Goal: Task Accomplishment & Management: Use online tool/utility

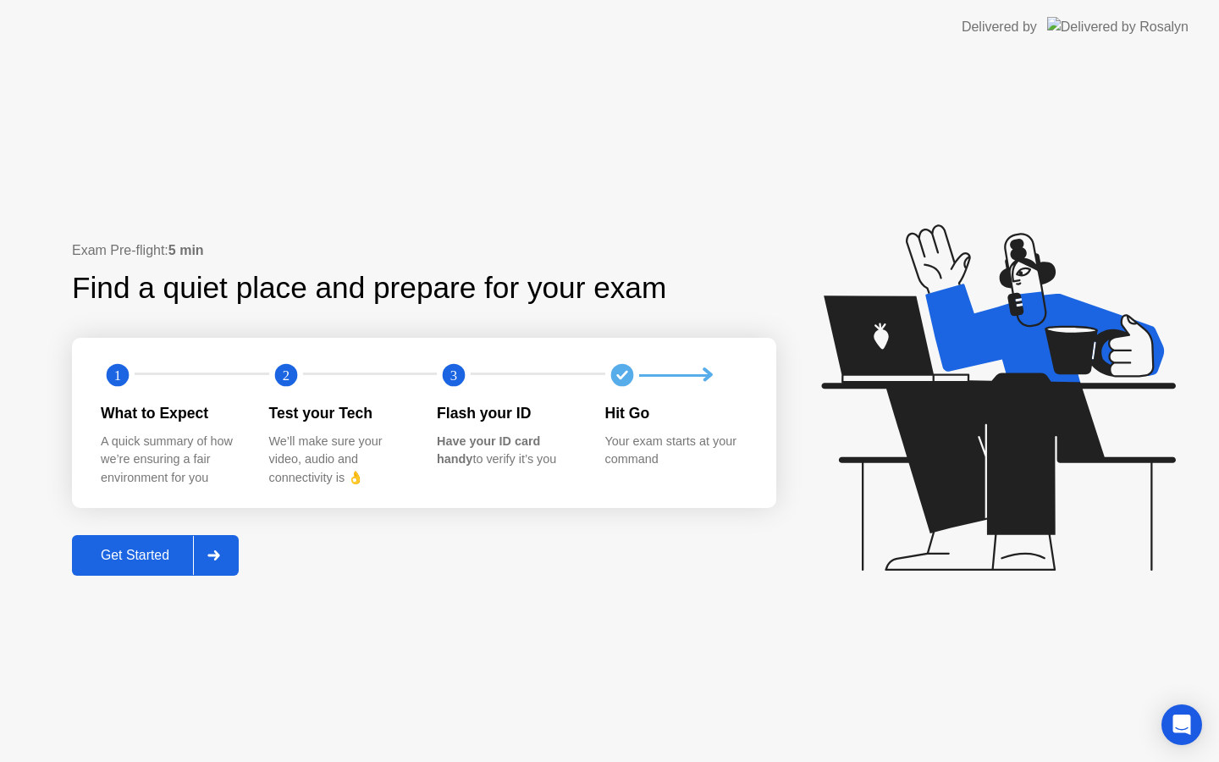
click at [162, 552] on div "Get Started" at bounding box center [135, 555] width 116 height 15
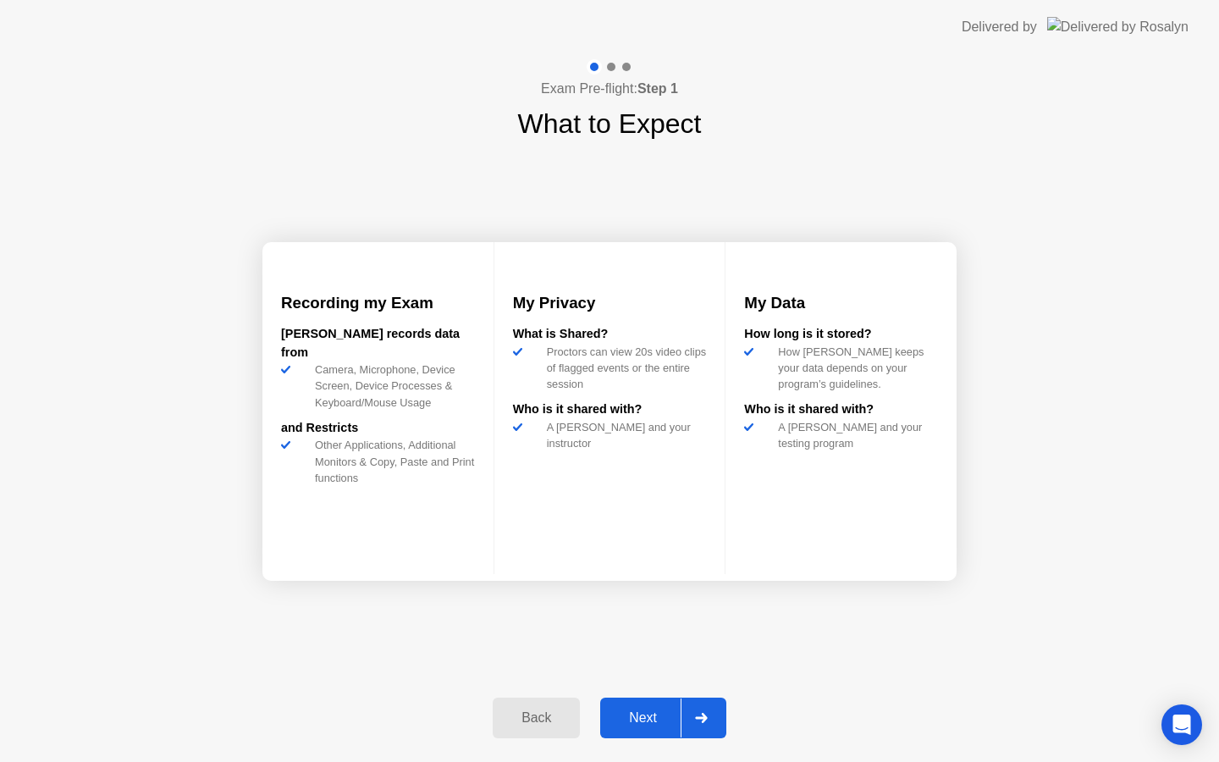
click at [640, 710] on div "Next" at bounding box center [642, 717] width 75 height 15
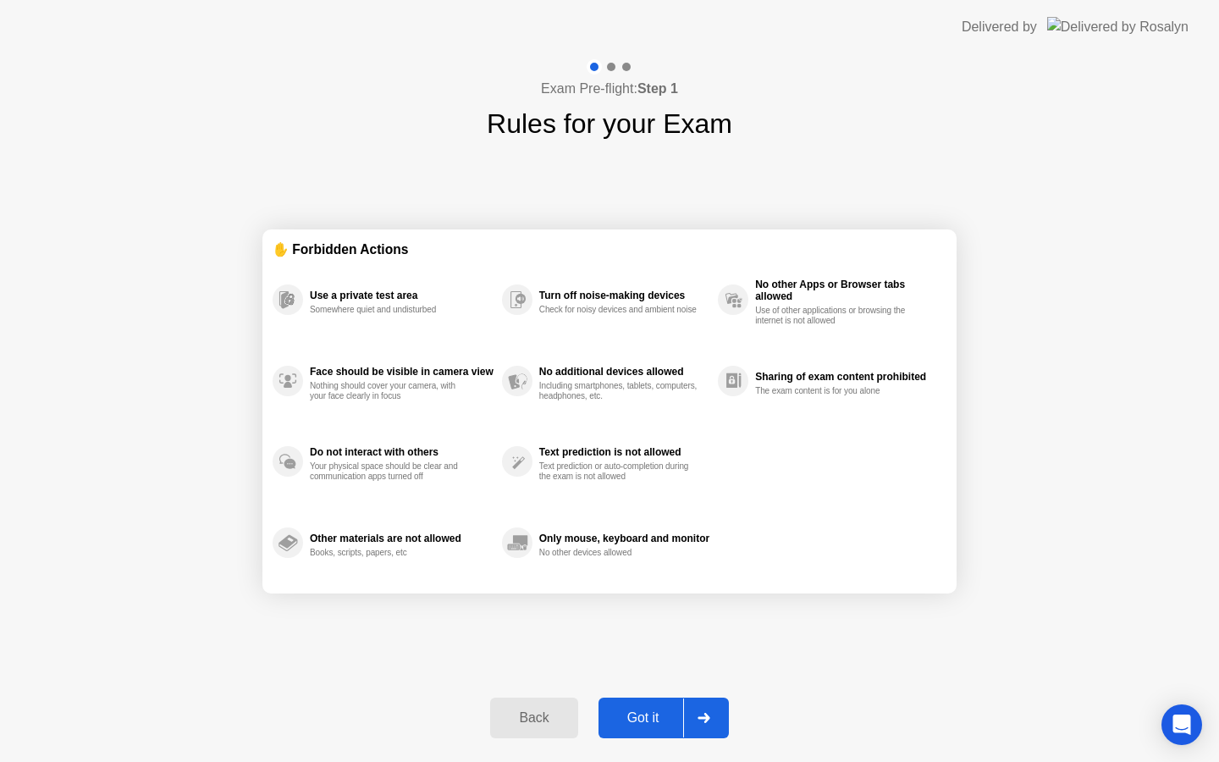
click at [627, 715] on div "Got it" at bounding box center [644, 717] width 80 height 15
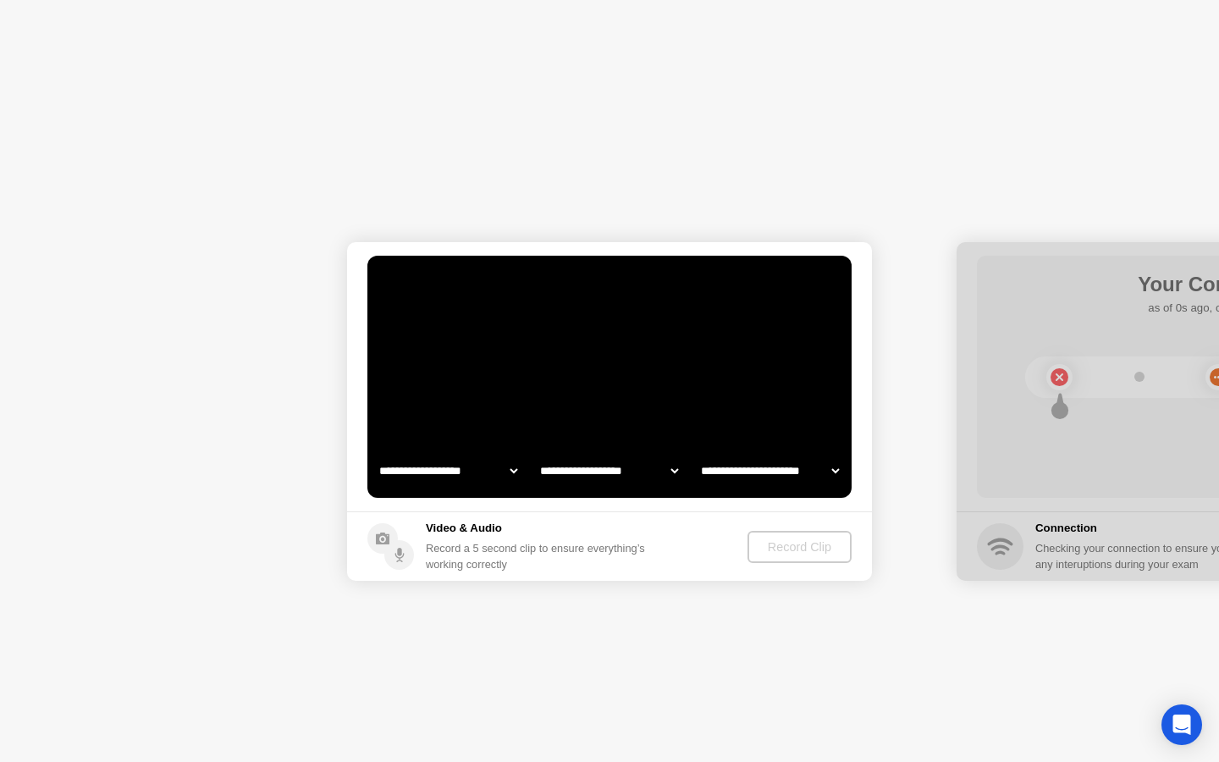
select select "**********"
select select "*******"
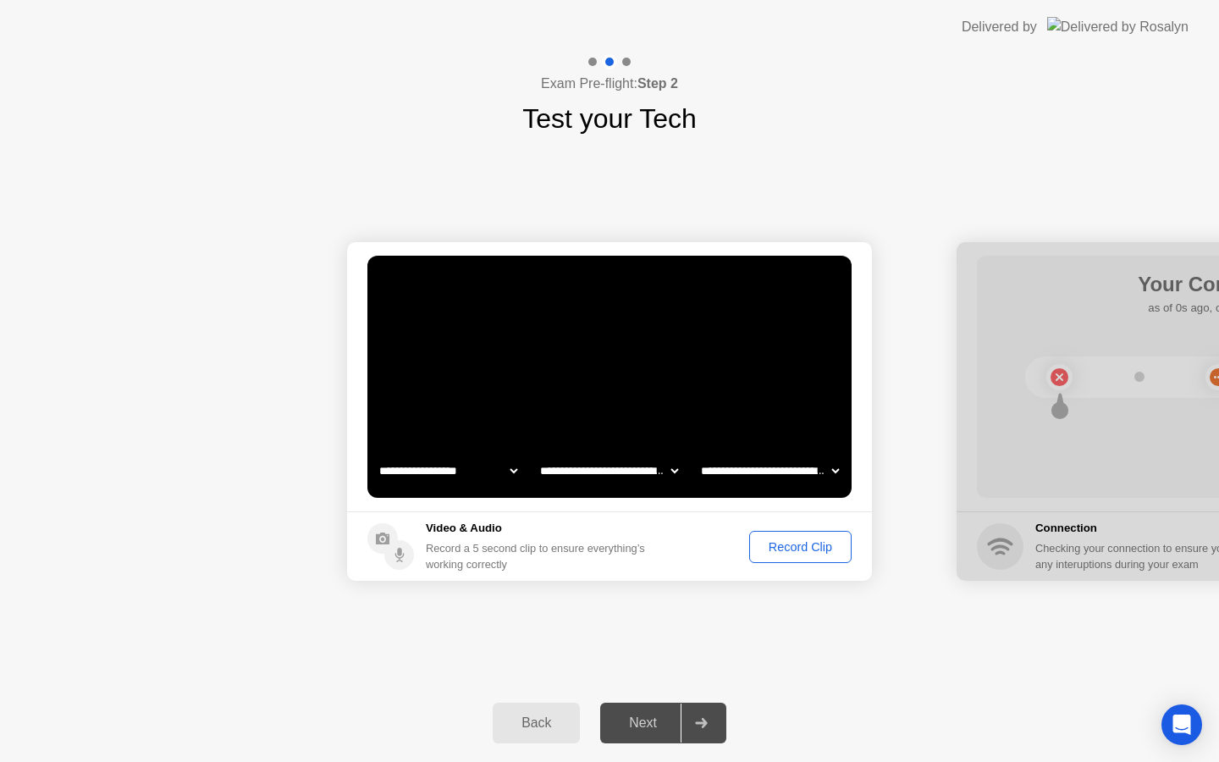
click at [774, 540] on div "Record Clip" at bounding box center [800, 547] width 91 height 14
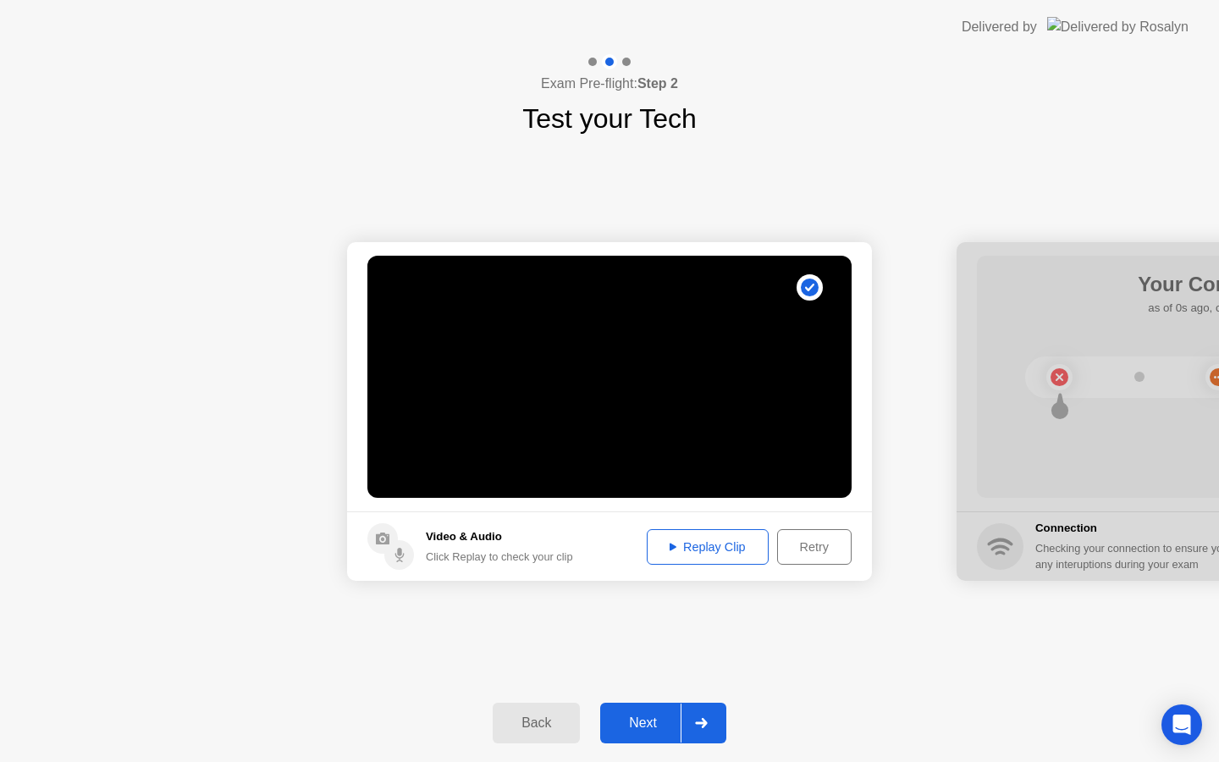
click at [655, 738] on button "Next" at bounding box center [663, 723] width 126 height 41
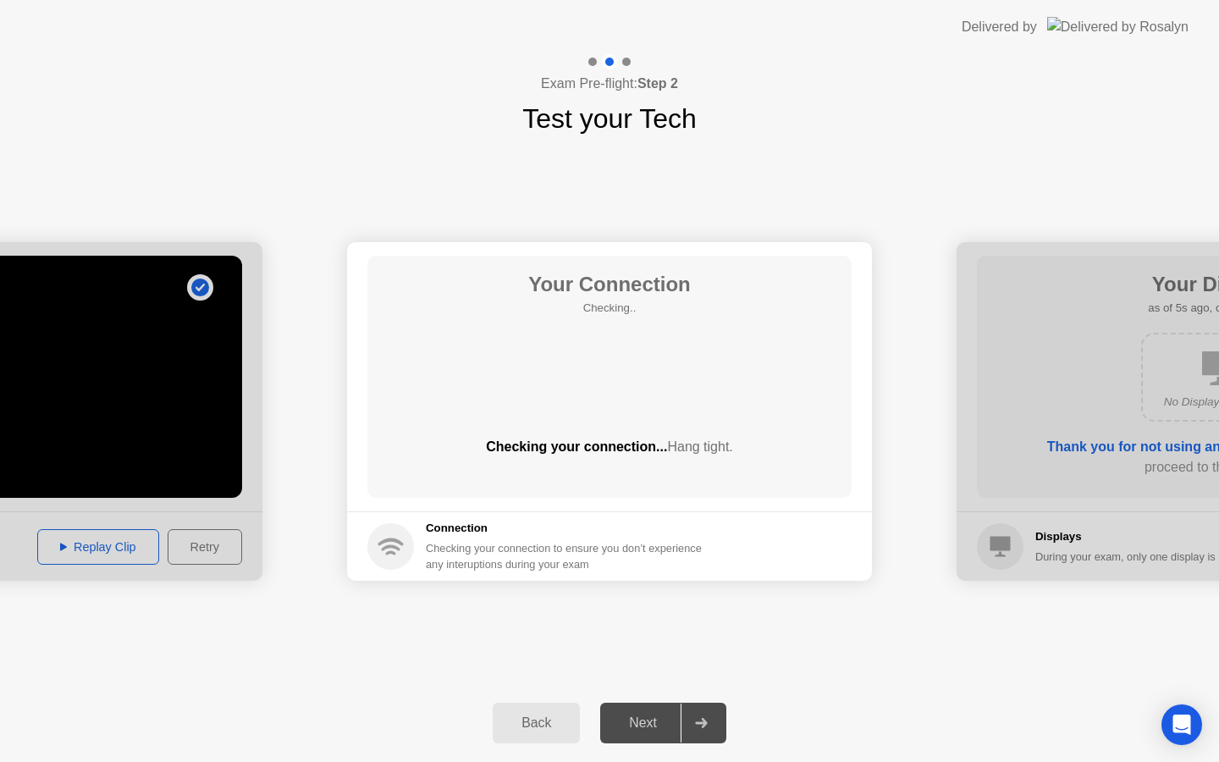
click at [637, 383] on div "Your Connection Checking.. Checking your connection... Hang tight." at bounding box center [609, 377] width 484 height 242
click at [932, 182] on div "**********" at bounding box center [609, 411] width 1219 height 545
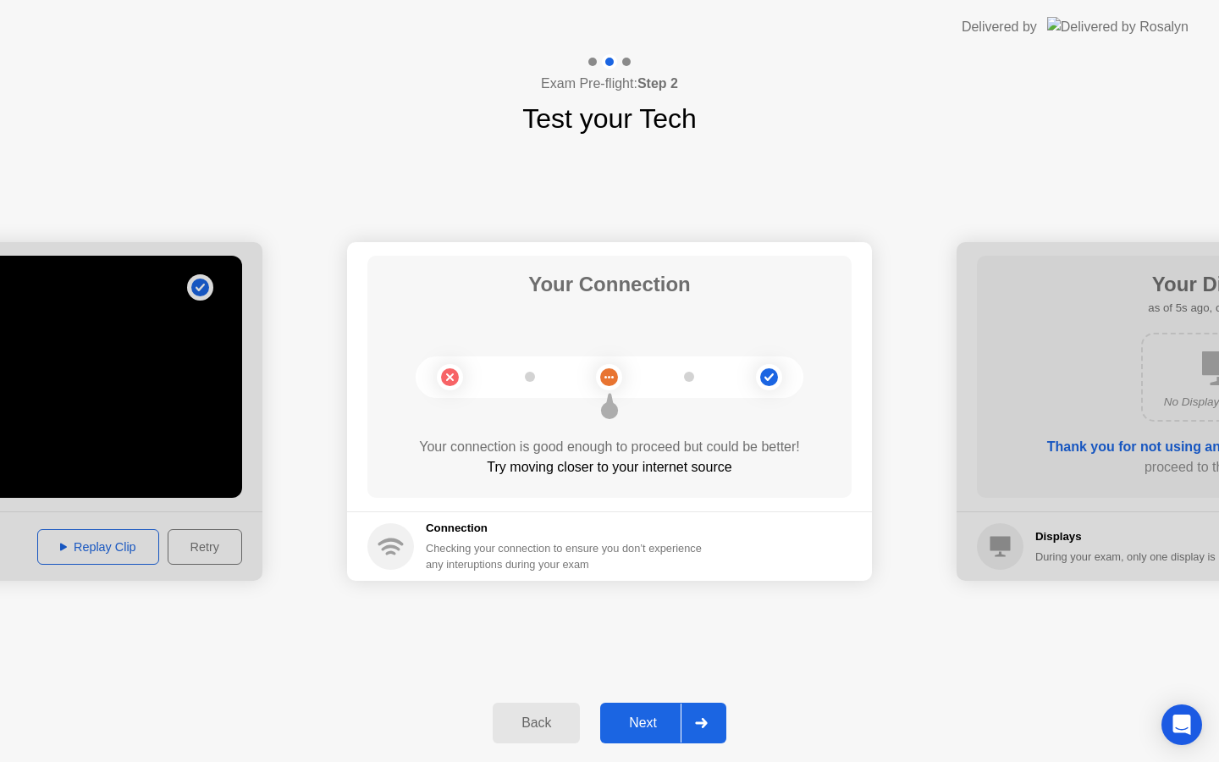
click at [653, 720] on div "Next" at bounding box center [642, 723] width 75 height 15
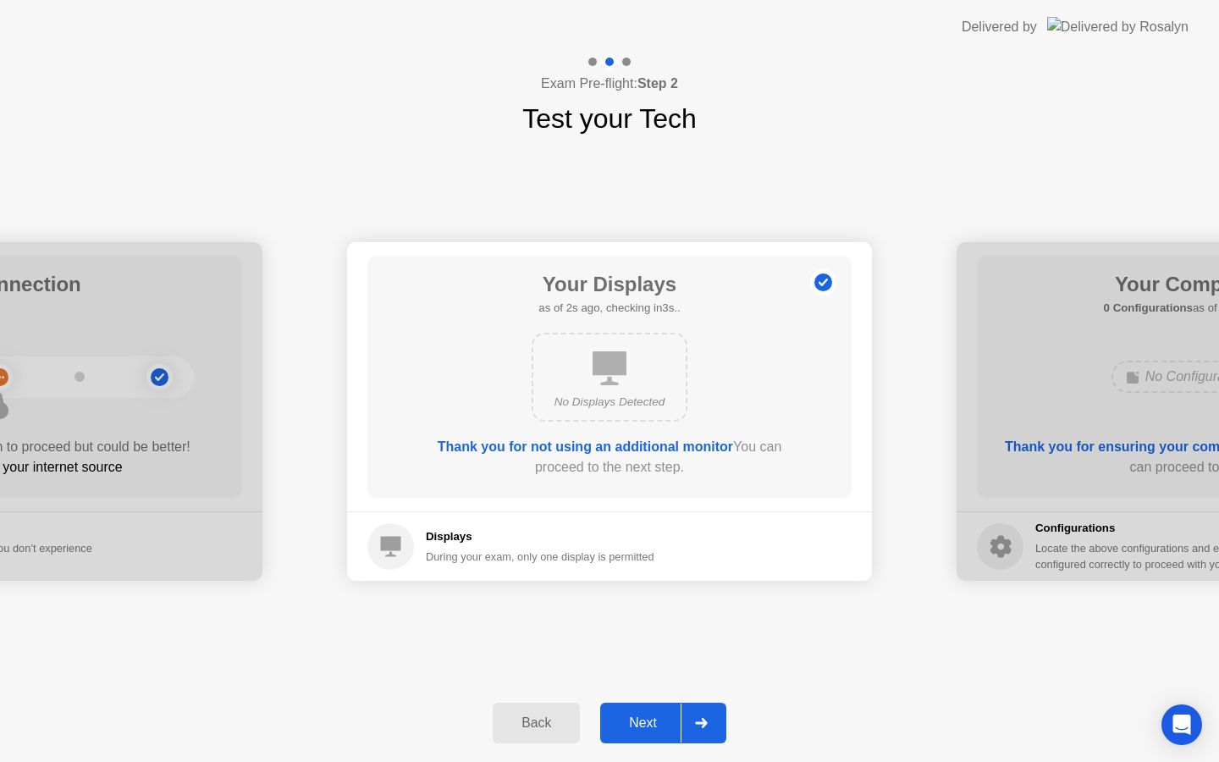
click at [644, 731] on div "Next" at bounding box center [642, 723] width 75 height 15
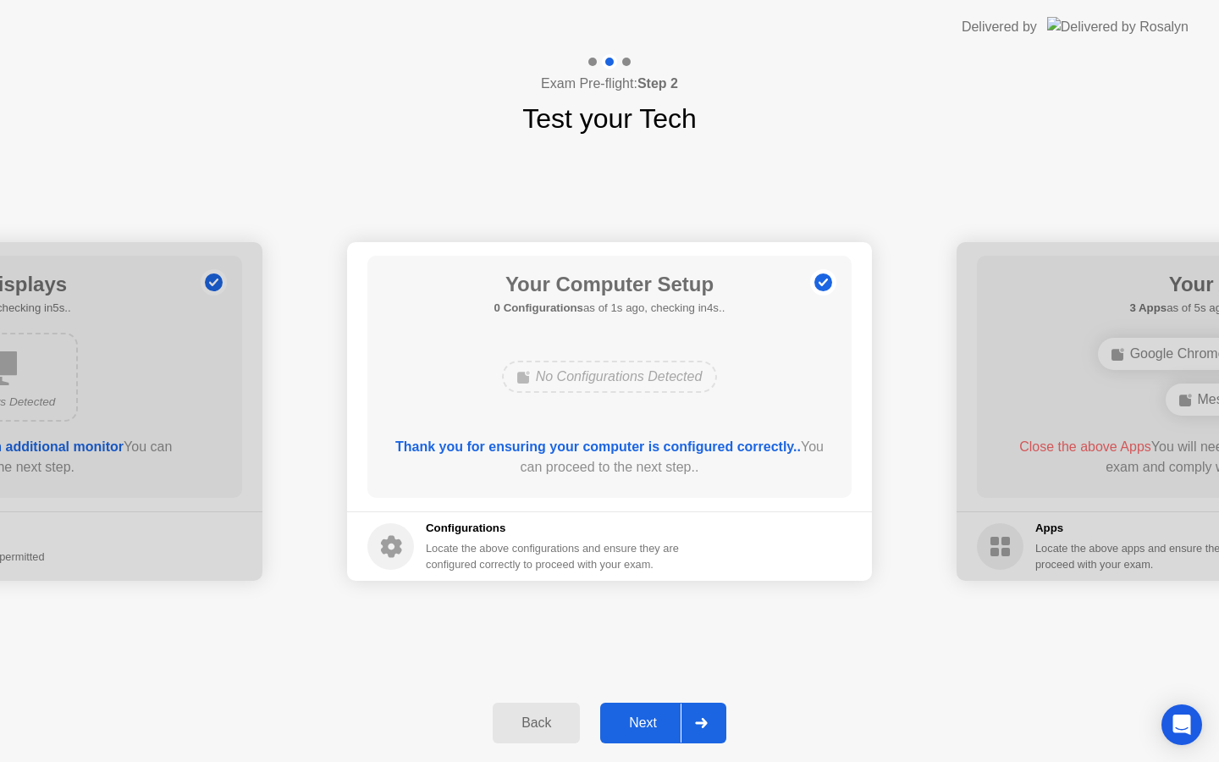
click at [645, 730] on div "Next" at bounding box center [642, 723] width 75 height 15
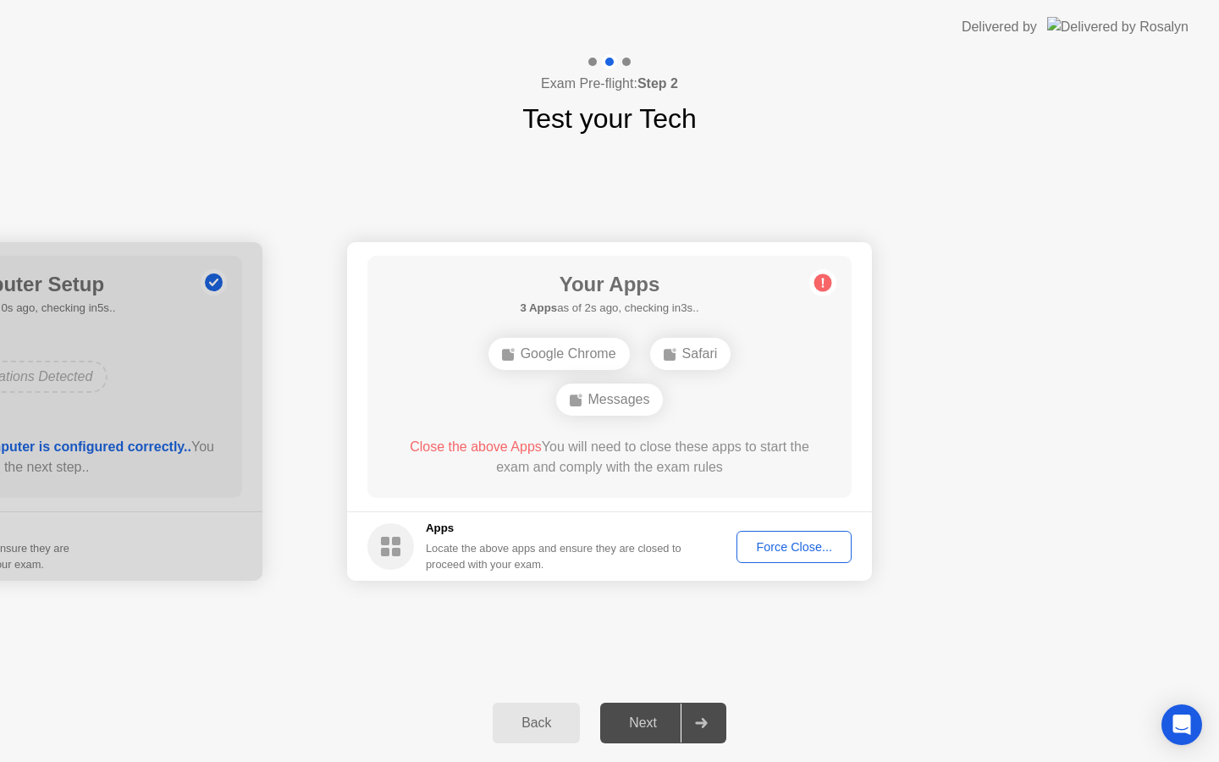
click at [765, 549] on div "Force Close..." at bounding box center [794, 547] width 103 height 14
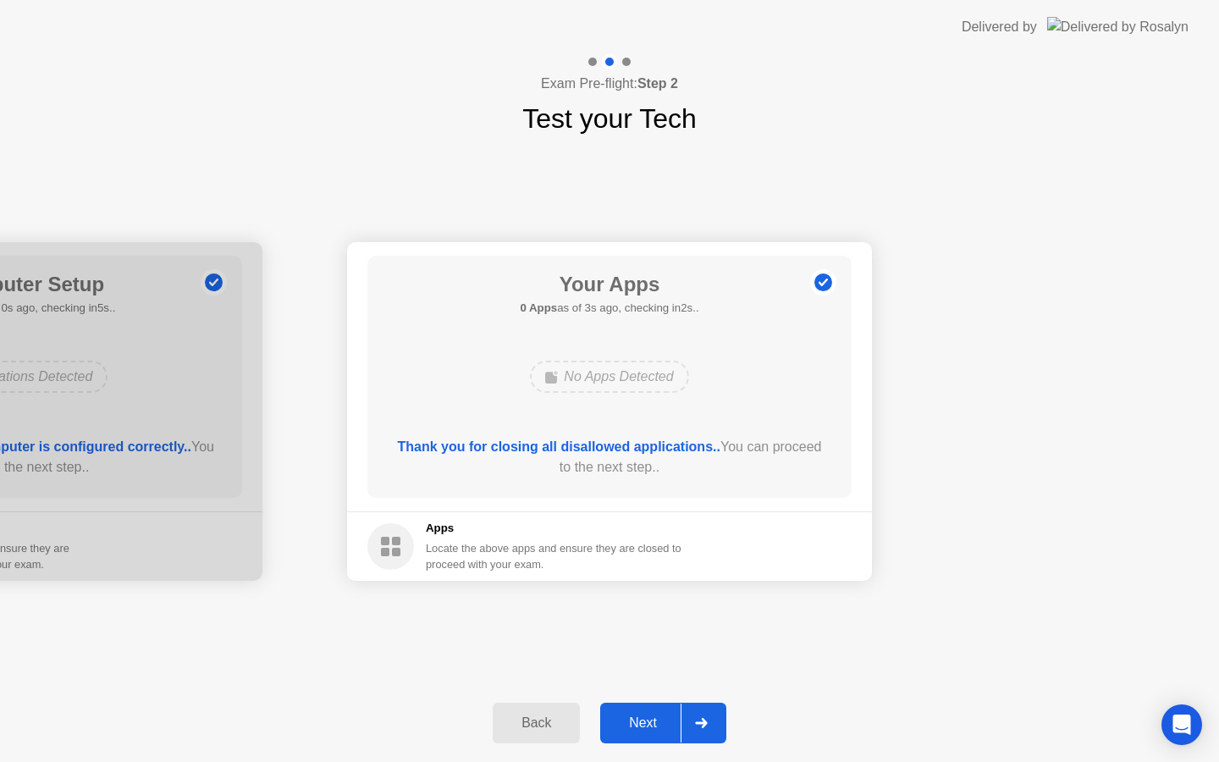
click at [638, 716] on div "Next" at bounding box center [642, 723] width 75 height 15
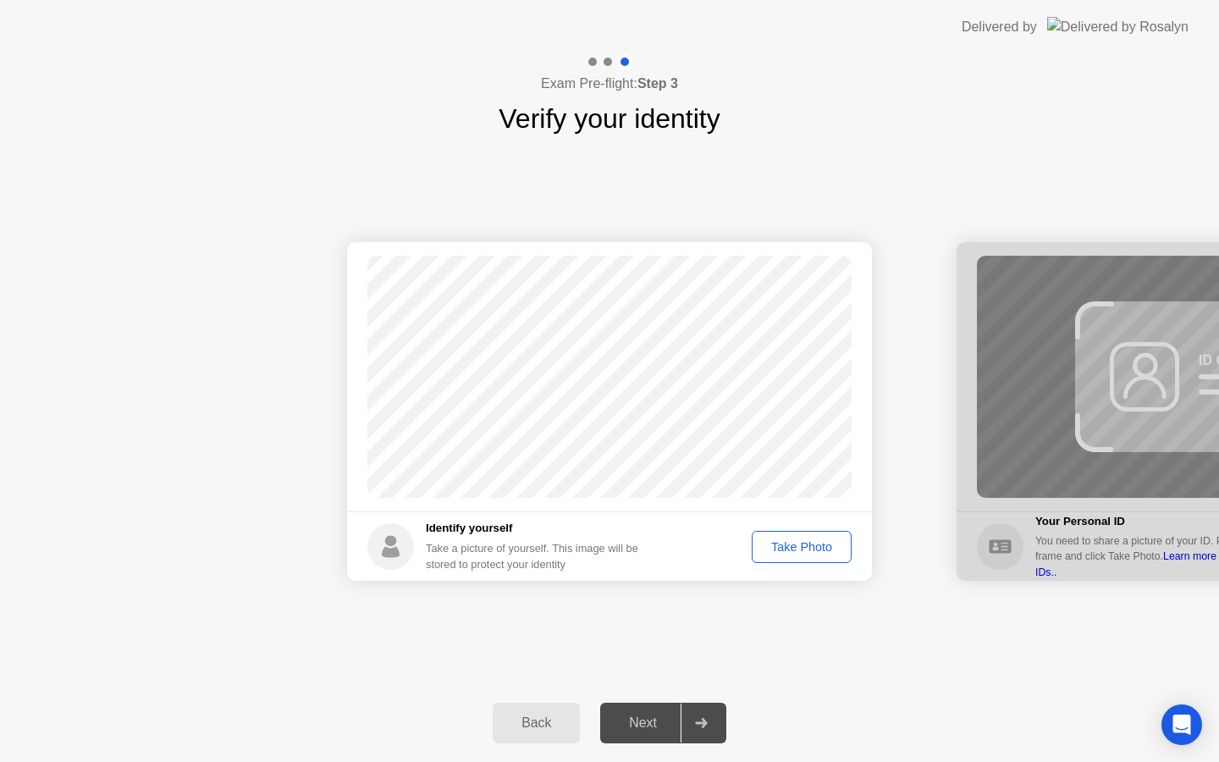
click at [649, 719] on div "Next" at bounding box center [642, 723] width 75 height 15
click at [804, 545] on div "Take Photo" at bounding box center [802, 547] width 88 height 14
click at [638, 725] on div "Next" at bounding box center [642, 723] width 75 height 15
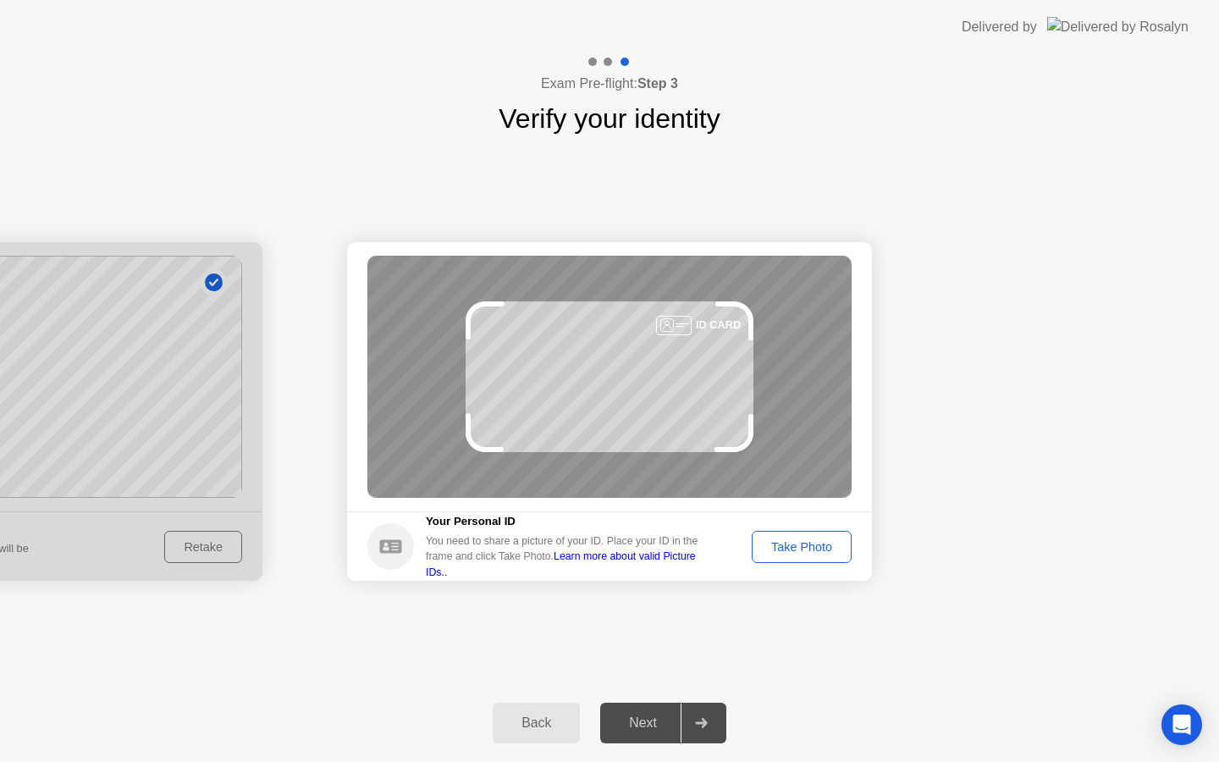
click at [804, 551] on div "Take Photo" at bounding box center [802, 547] width 88 height 14
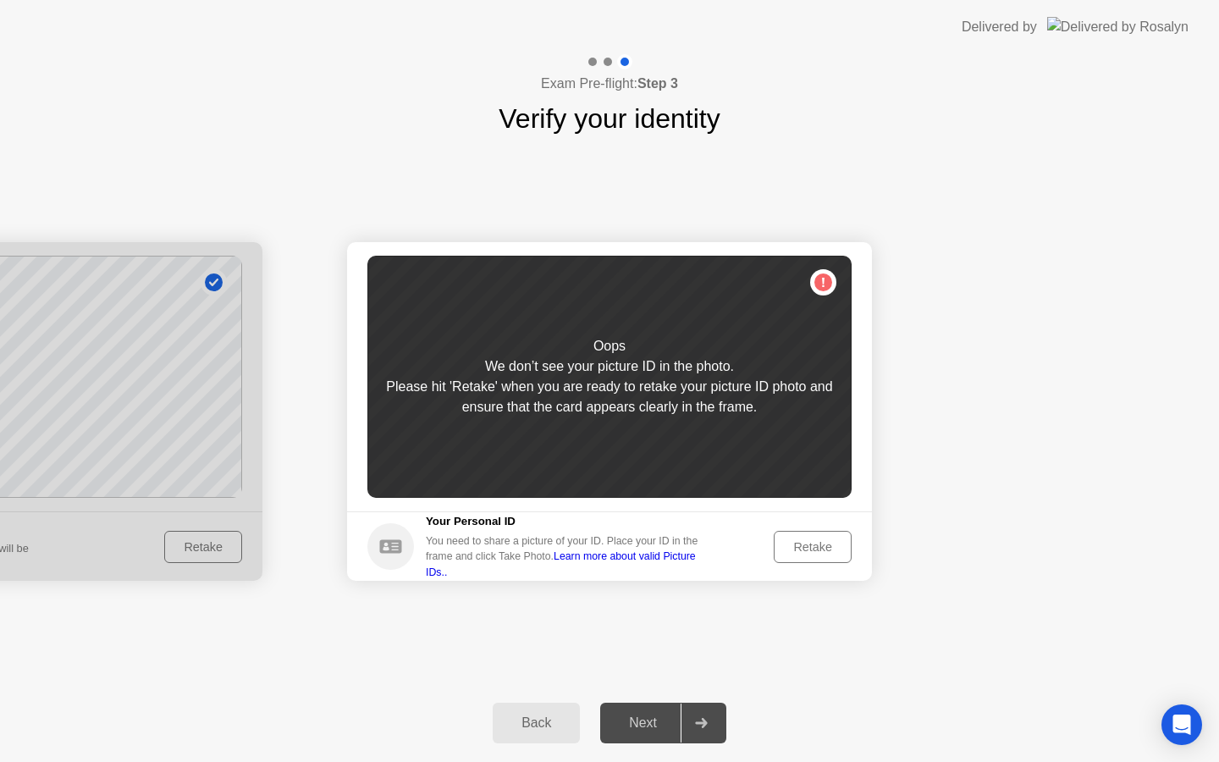
click at [696, 557] on link "Learn more about valid Picture IDs.." at bounding box center [561, 563] width 270 height 27
click at [815, 555] on button "Retake" at bounding box center [813, 547] width 78 height 32
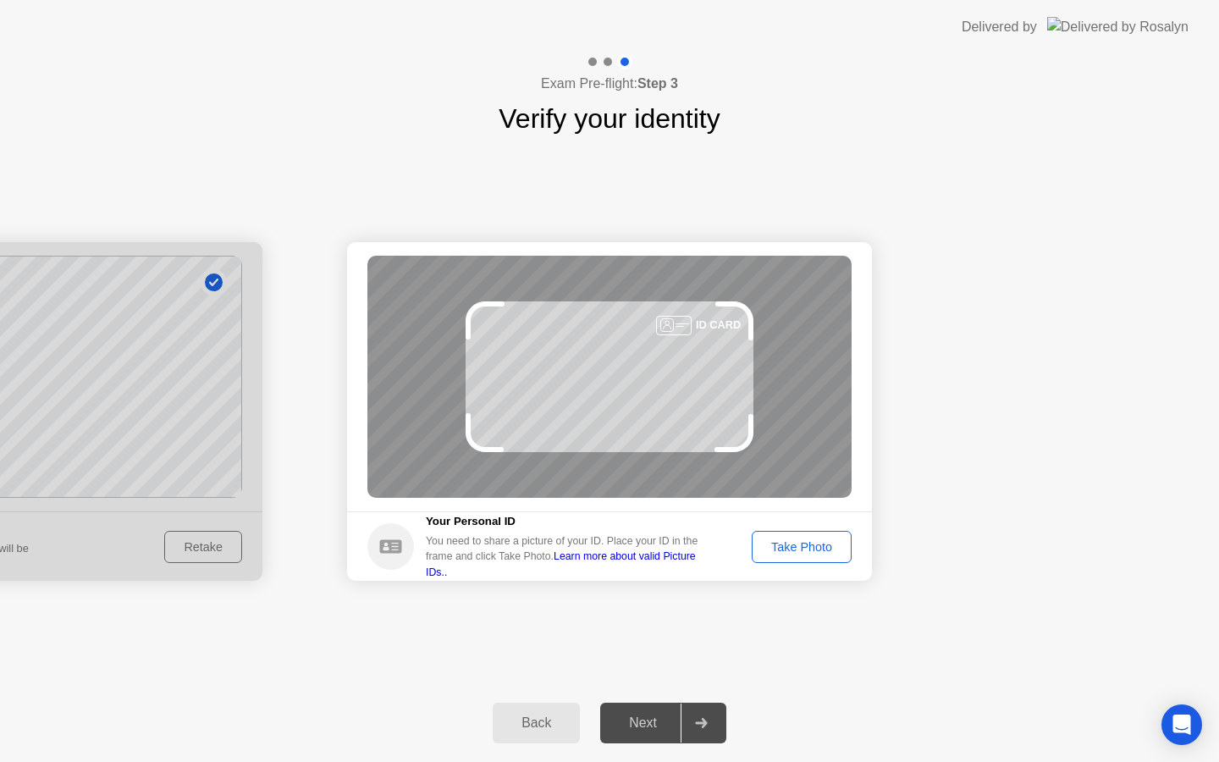
click at [777, 540] on div "Take Photo" at bounding box center [802, 547] width 88 height 14
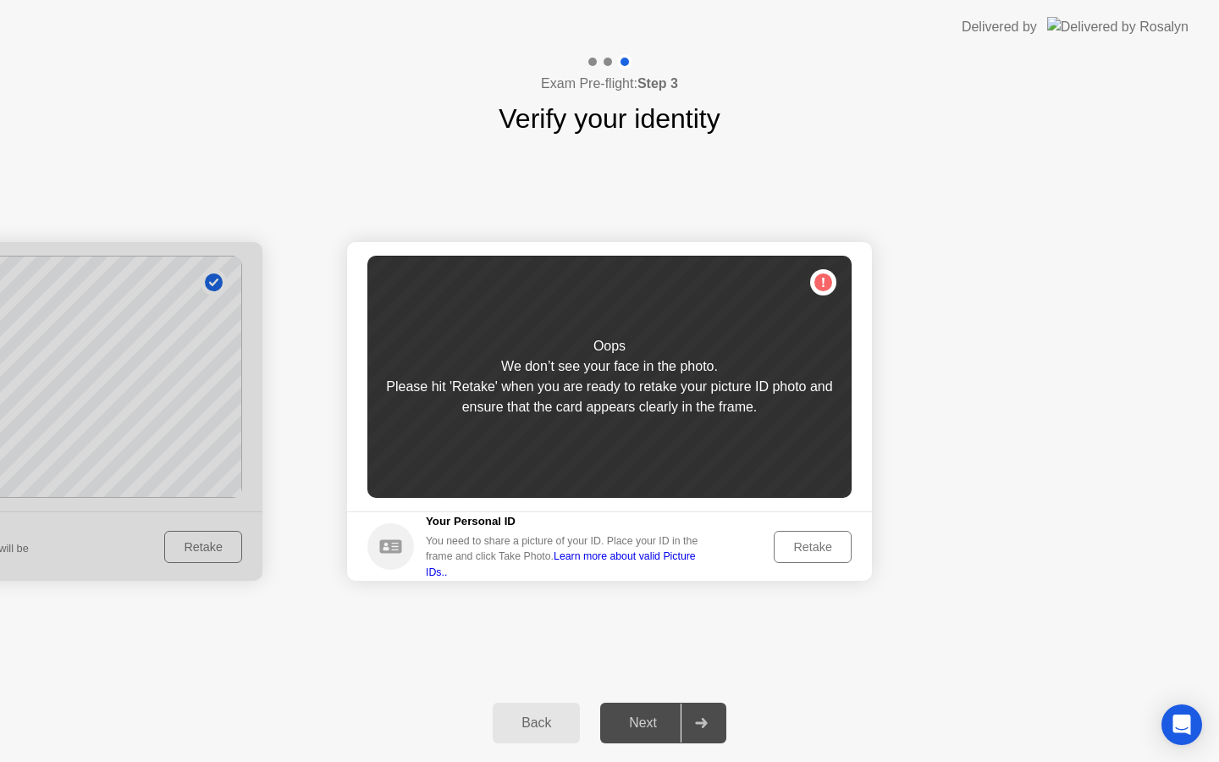
click at [797, 544] on div "Retake" at bounding box center [813, 547] width 66 height 14
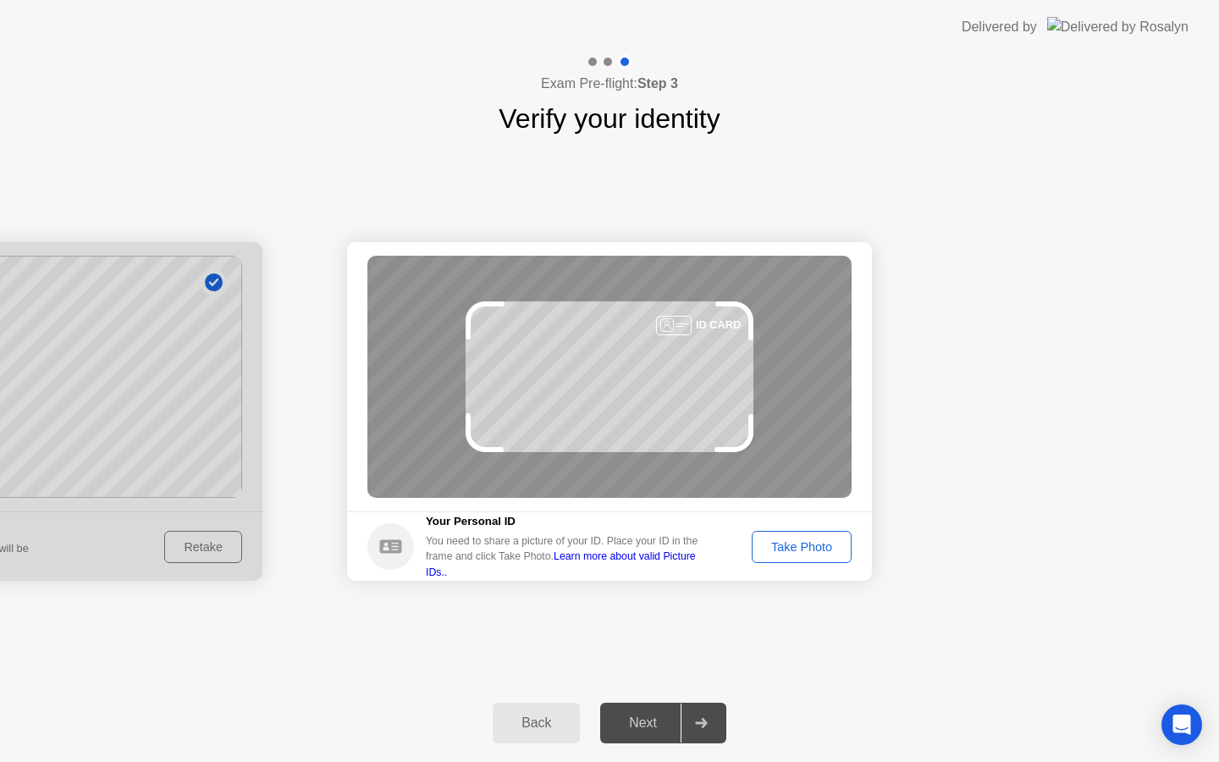
click at [801, 545] on div "Take Photo" at bounding box center [802, 547] width 88 height 14
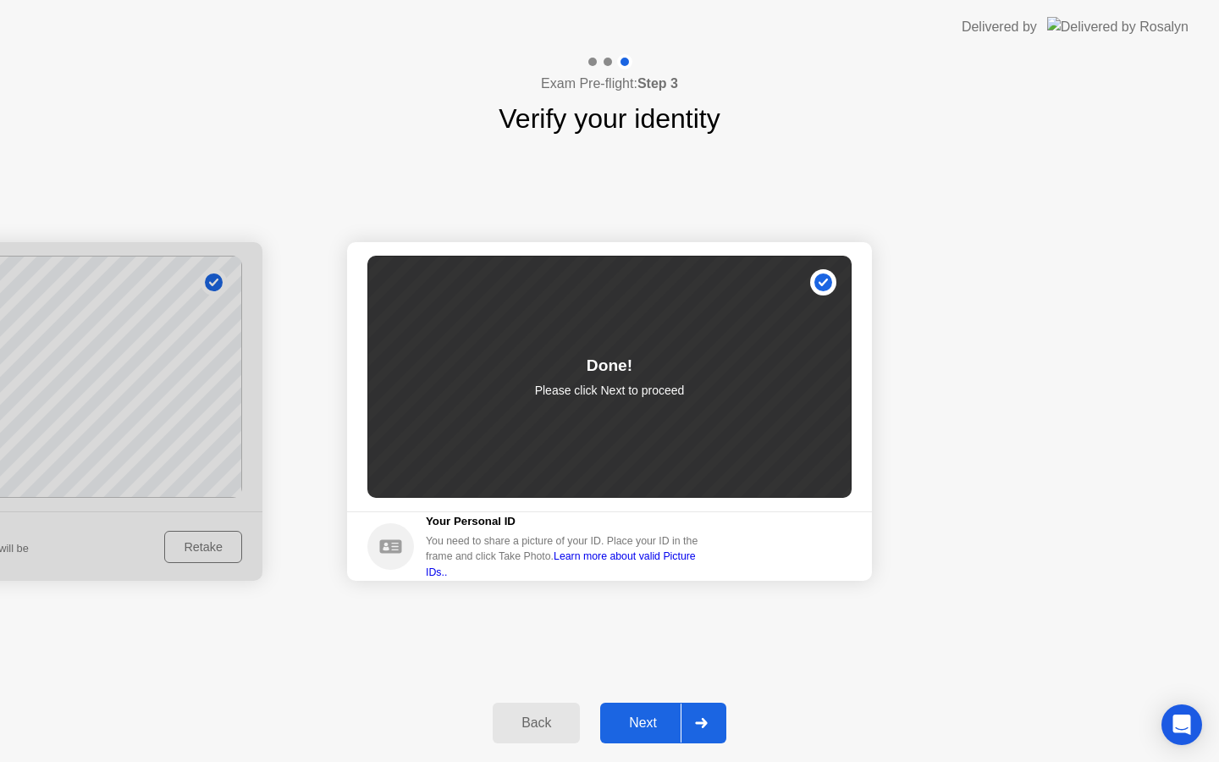
click at [655, 719] on div "Next" at bounding box center [642, 723] width 75 height 15
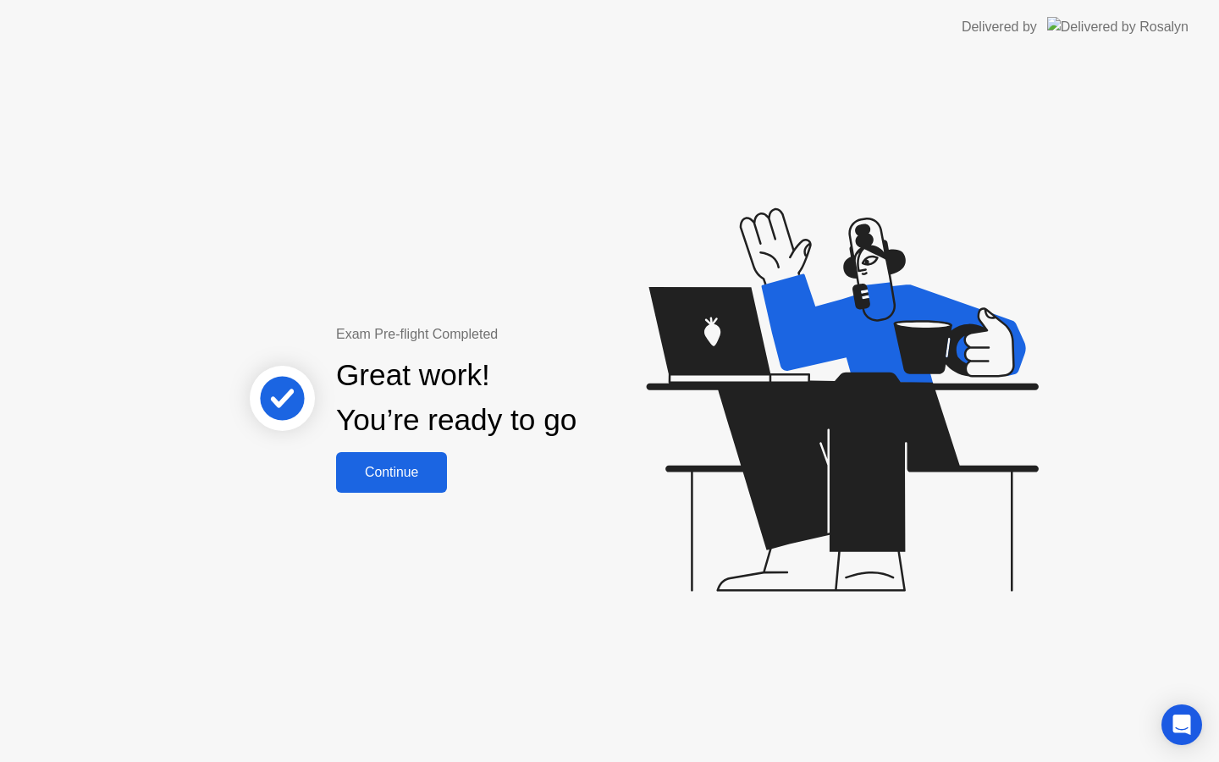
click at [412, 478] on div "Continue" at bounding box center [391, 472] width 101 height 15
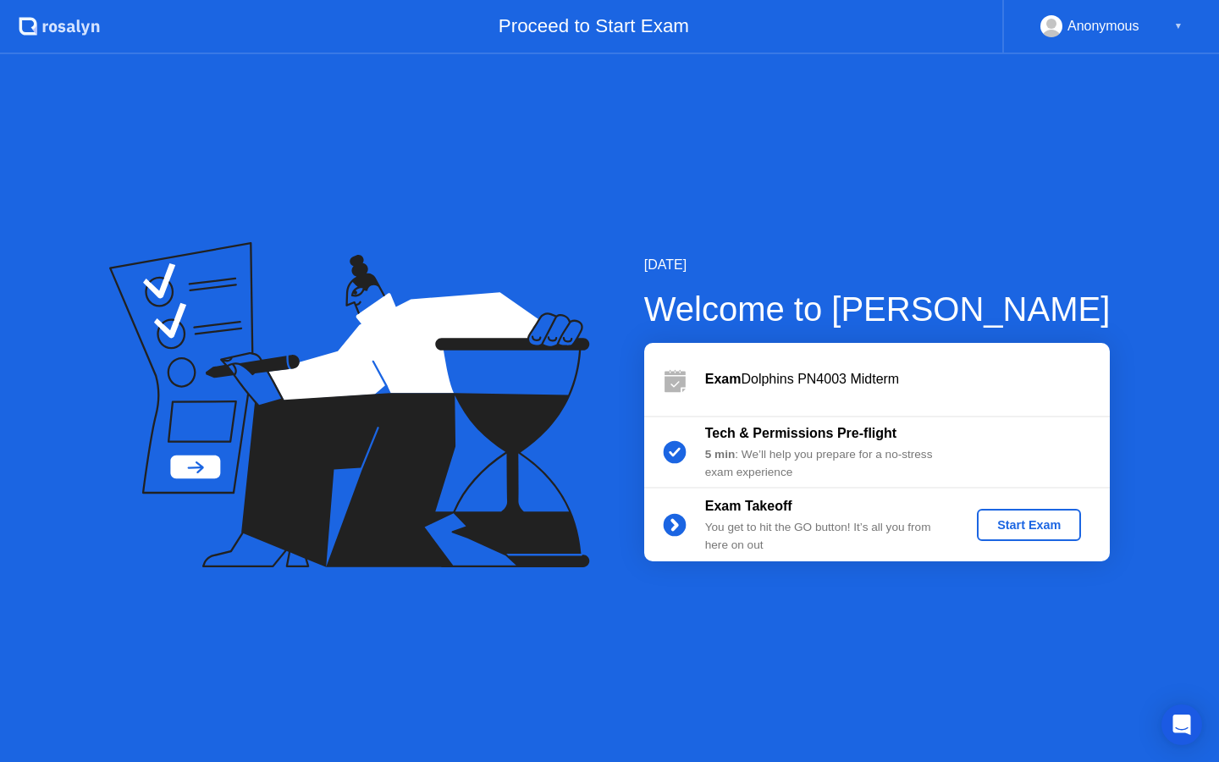
click at [1050, 521] on div "Start Exam" at bounding box center [1029, 525] width 91 height 14
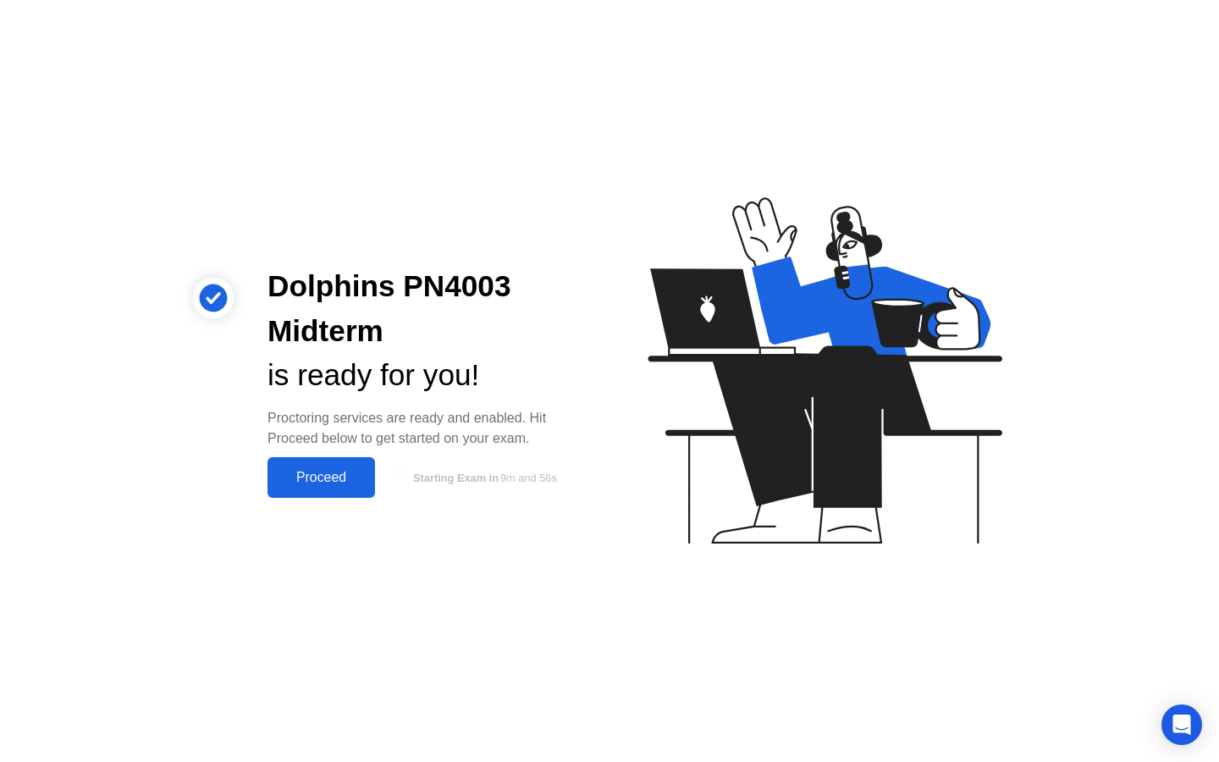
click at [286, 483] on div "Proceed" at bounding box center [321, 477] width 97 height 15
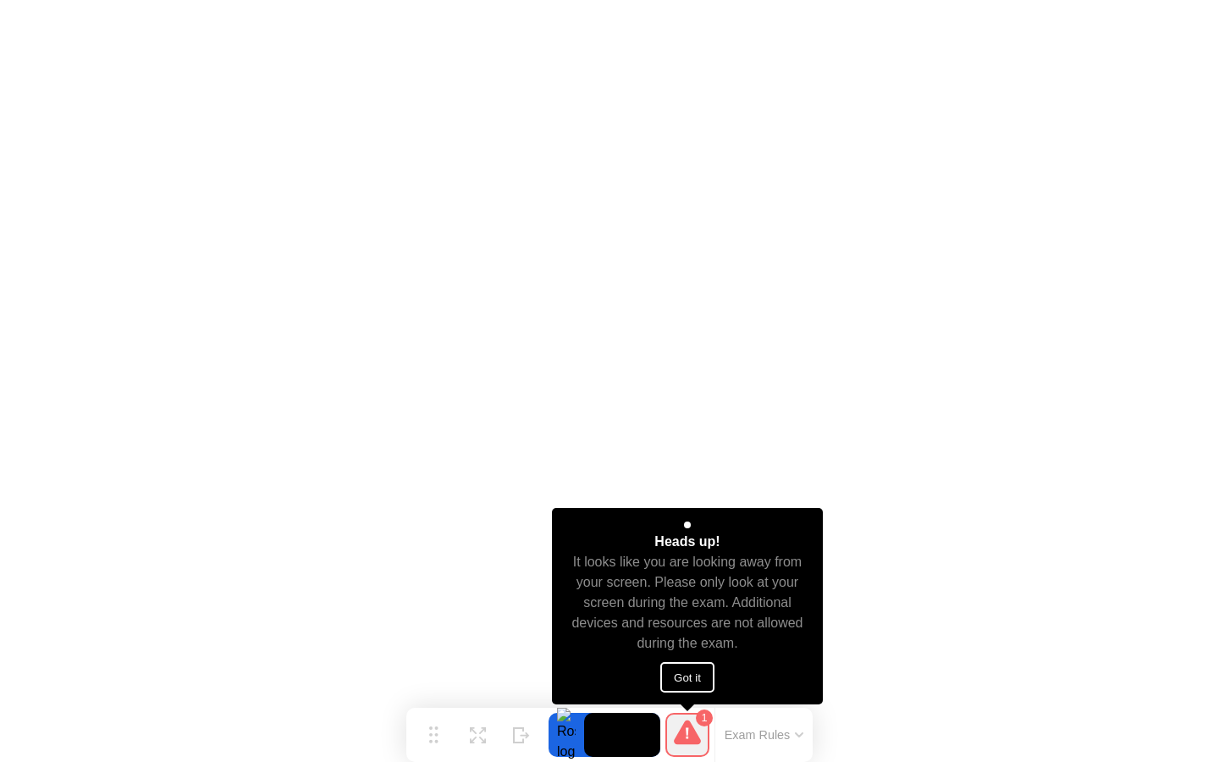
click at [699, 672] on button "Got it" at bounding box center [687, 677] width 54 height 30
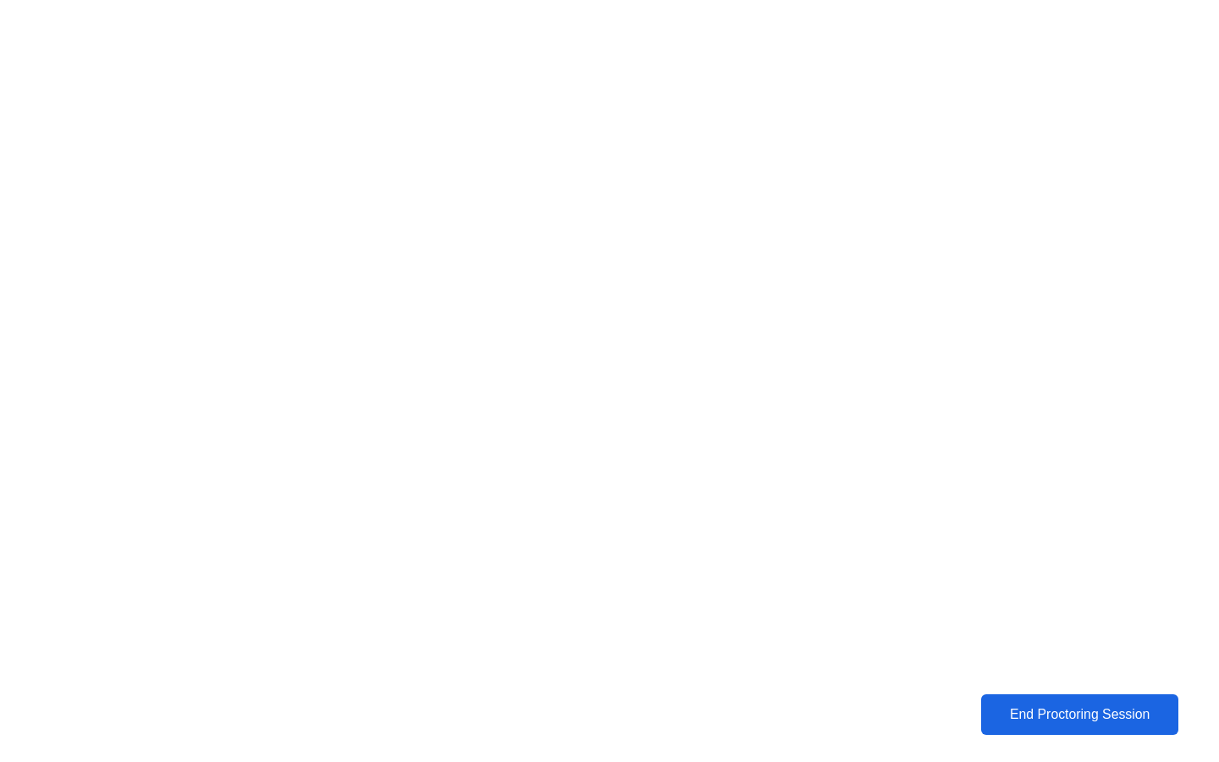
click at [1053, 707] on div "End Proctoring Session" at bounding box center [1079, 714] width 187 height 15
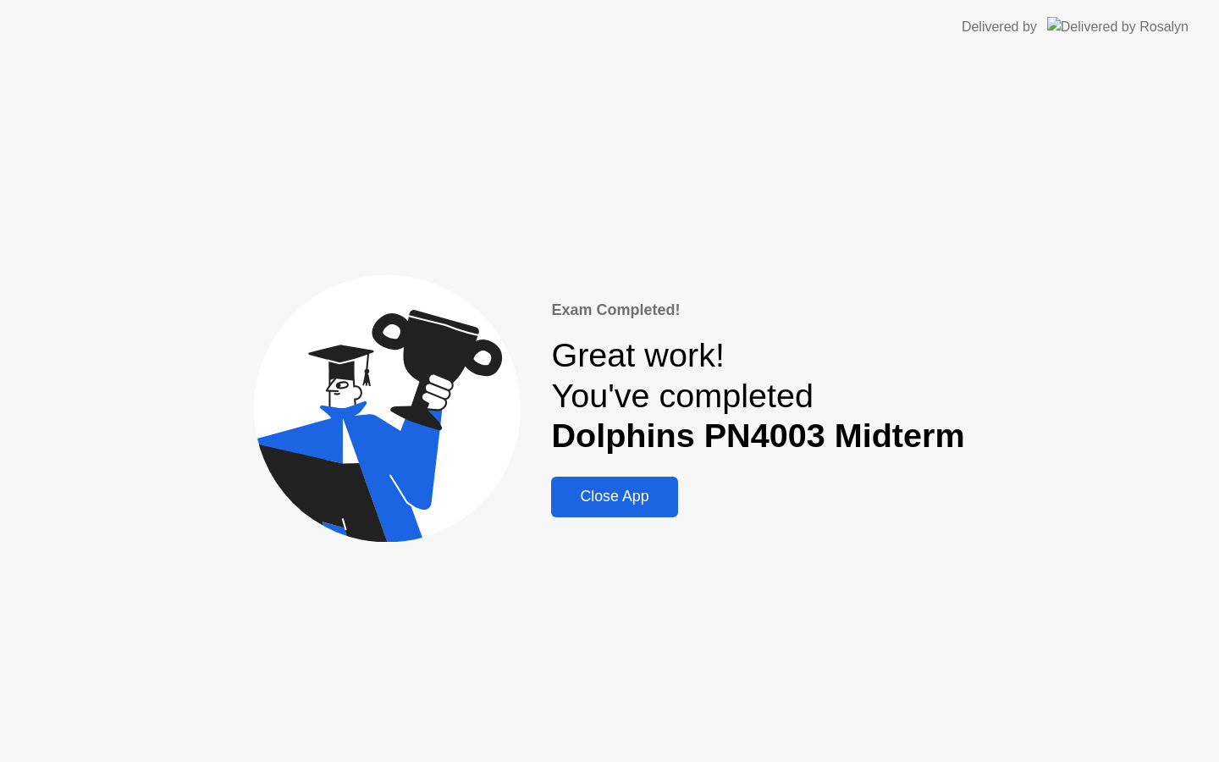
click at [620, 505] on div "Close App" at bounding box center [614, 497] width 116 height 18
